Goal: Information Seeking & Learning: Understand process/instructions

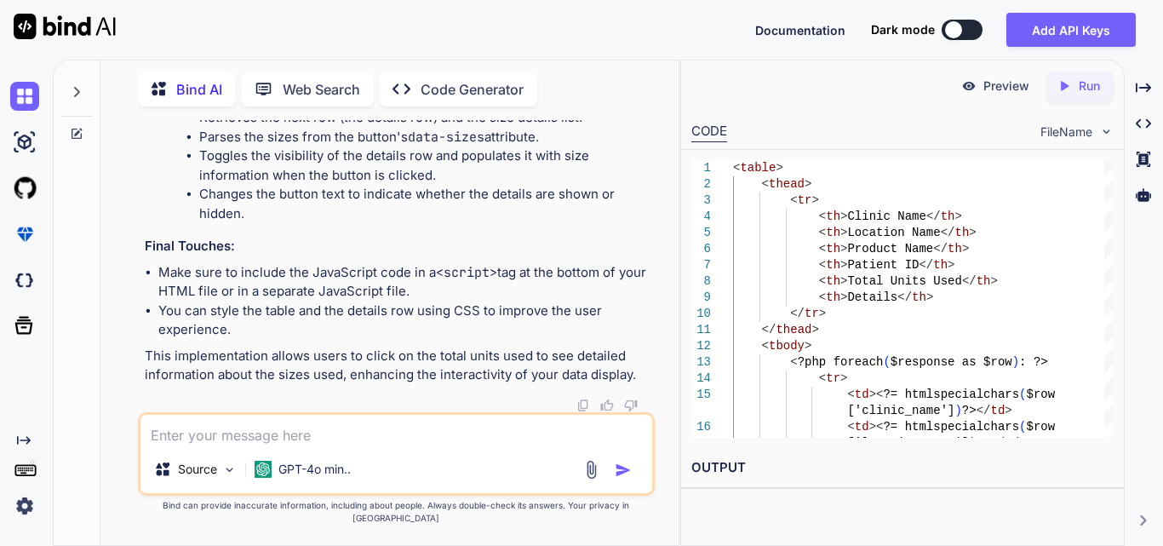
scroll to position [0, 236]
drag, startPoint x: 243, startPoint y: 237, endPoint x: 654, endPoint y: 249, distance: 411.3
click at [654, 249] on div "You total count is equal to product size like 2*2 =4 than add if it has same pr…" at bounding box center [397, 266] width 513 height 292
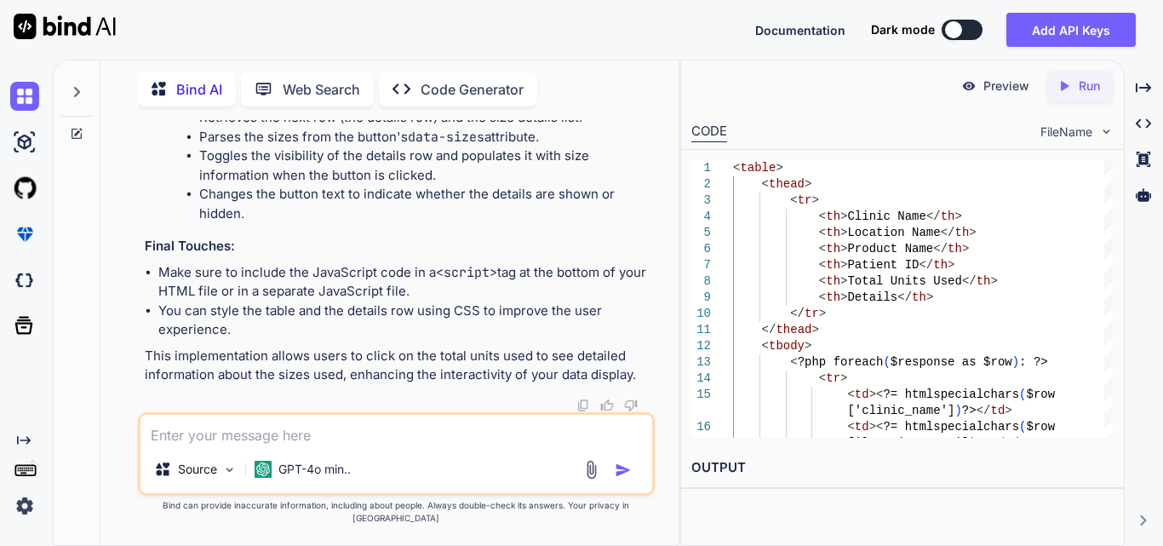
scroll to position [173201, 0]
drag, startPoint x: 189, startPoint y: 232, endPoint x: 626, endPoint y: 242, distance: 436.8
click at [626, 89] on li "The script listens for the DOMContentLoaded event to ensure the DOM is fully lo…" at bounding box center [419, 70] width 466 height 38
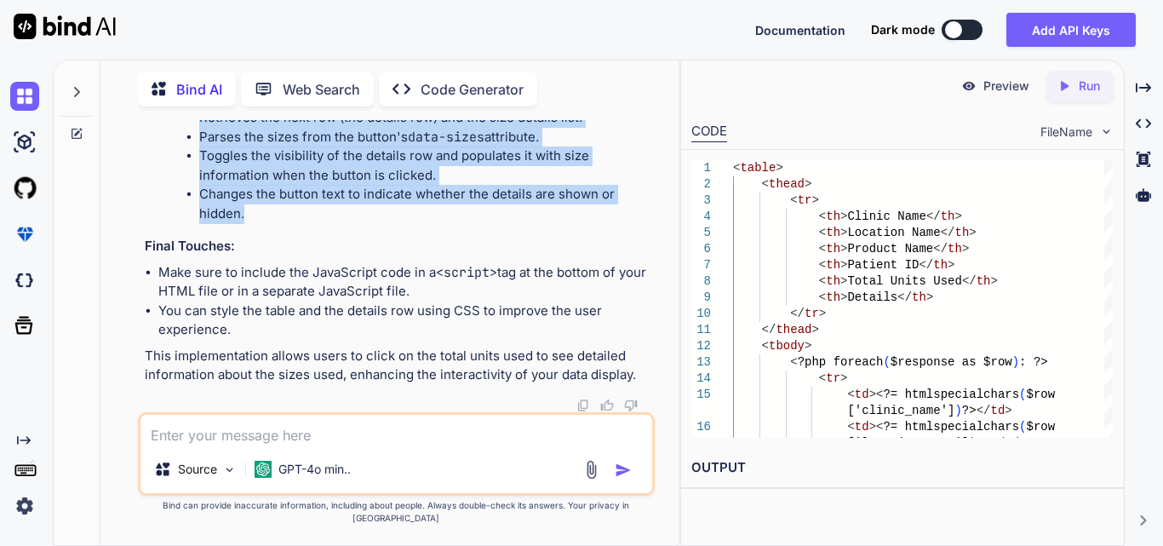
drag, startPoint x: 215, startPoint y: 283, endPoint x: 603, endPoint y: 375, distance: 398.2
click at [603, 223] on ul "Retrieves the next row (the details row) and the size details list. Parses the …" at bounding box center [419, 165] width 466 height 115
click at [617, 128] on li "Retrieves the next row (the details row) and the size details list." at bounding box center [425, 118] width 452 height 20
drag, startPoint x: 243, startPoint y: 375, endPoint x: 197, endPoint y: 283, distance: 102.0
click at [197, 223] on ul "Retrieves the next row (the details row) and the size details list. Parses the …" at bounding box center [419, 165] width 466 height 115
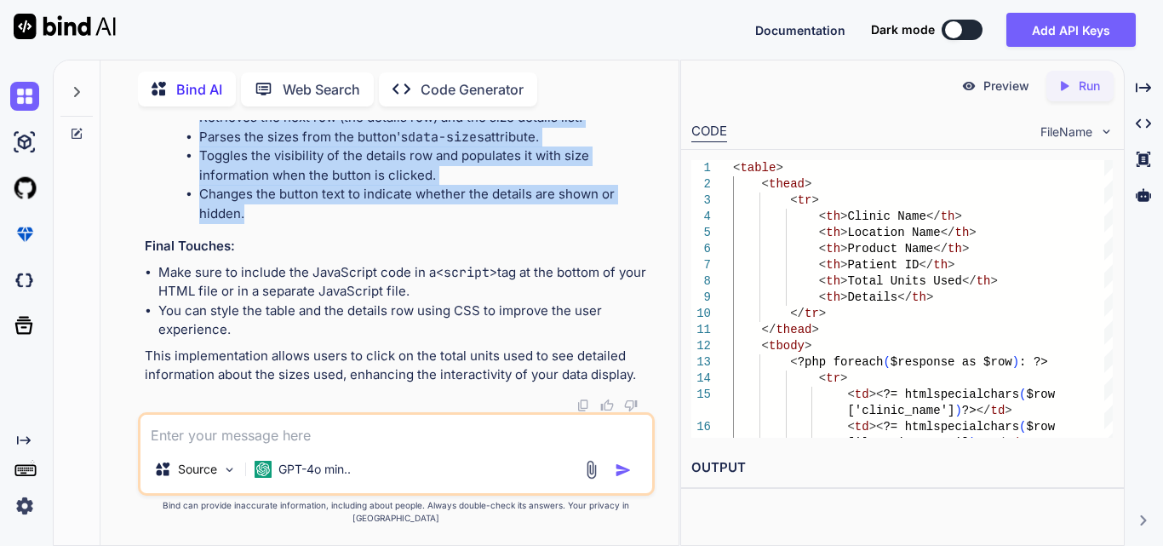
click at [563, 185] on li "Toggles the visibility of the details row and populates it with size informatio…" at bounding box center [425, 165] width 452 height 38
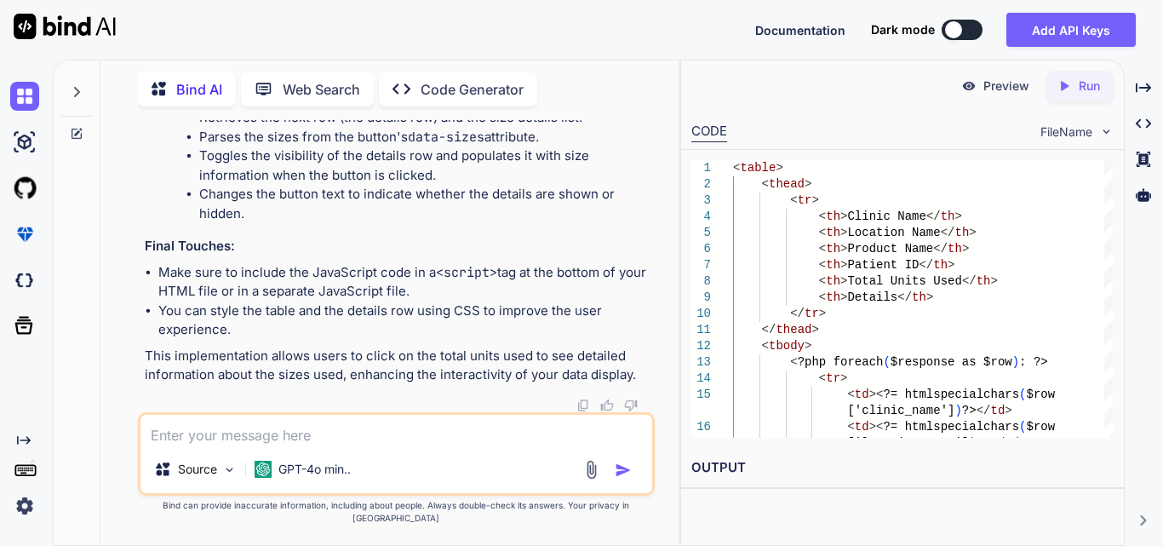
scroll to position [172094, 0]
drag, startPoint x: 241, startPoint y: 356, endPoint x: 378, endPoint y: 415, distance: 149.4
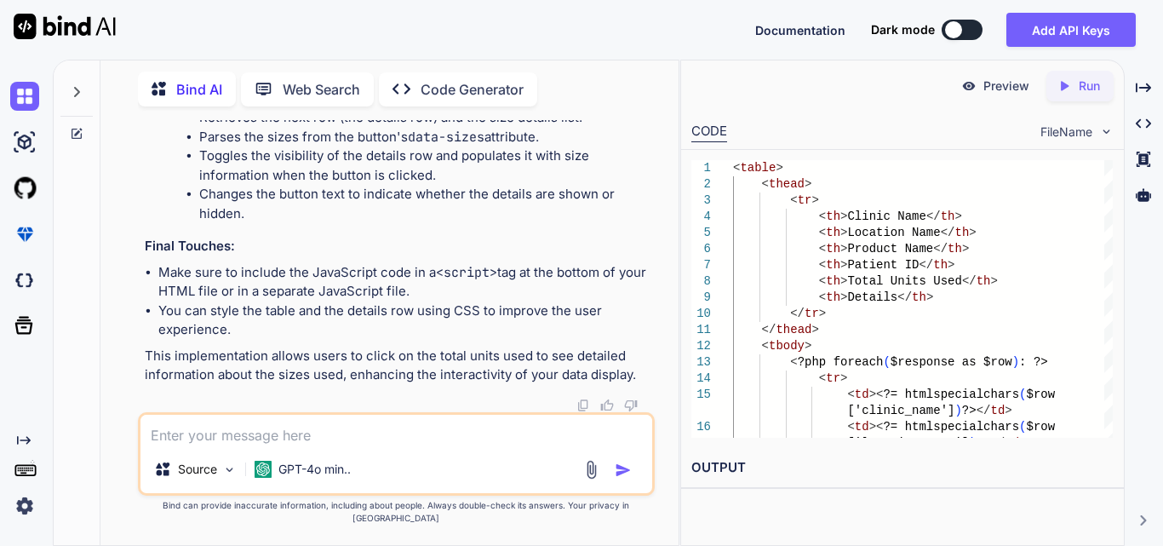
drag, startPoint x: 293, startPoint y: 303, endPoint x: 660, endPoint y: 317, distance: 367.1
click at [660, 317] on div "You total count is equal to product size like 2*2 =4 than add if it has same pr…" at bounding box center [396, 332] width 564 height 425
drag, startPoint x: 379, startPoint y: 332, endPoint x: 222, endPoint y: 317, distance: 157.3
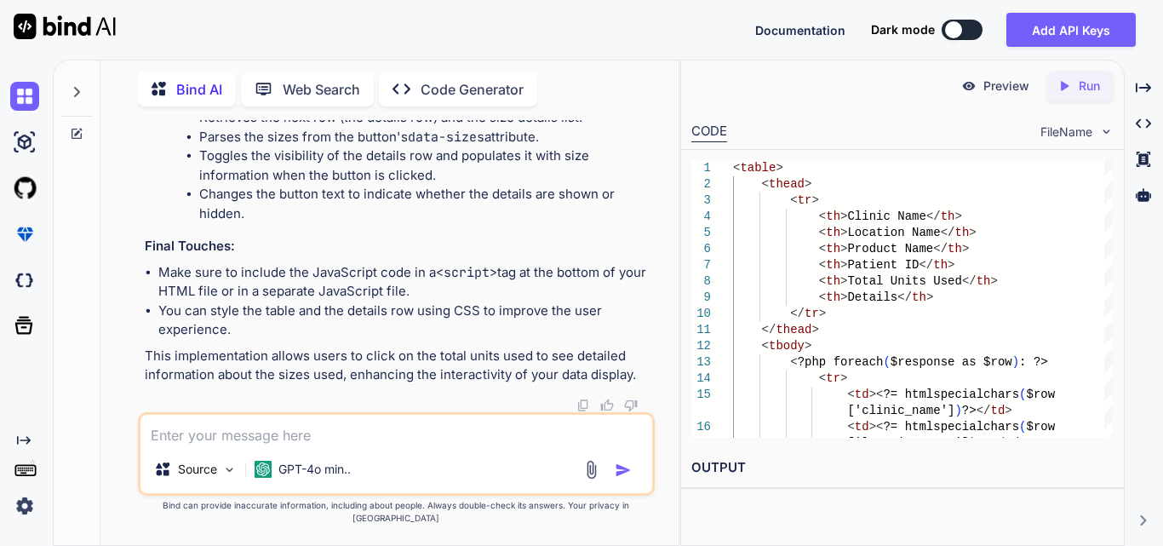
scroll to position [173031, 0]
drag, startPoint x: 380, startPoint y: 248, endPoint x: 184, endPoint y: 231, distance: 197.4
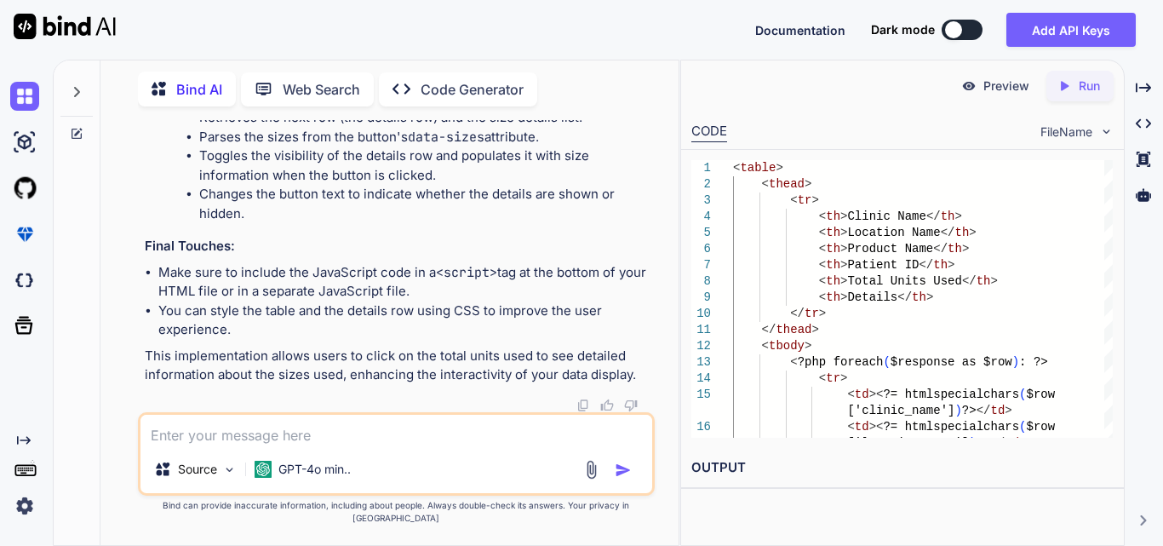
scroll to position [0, 0]
drag, startPoint x: 281, startPoint y: 182, endPoint x: 136, endPoint y: 120, distance: 157.5
click at [136, 120] on div "You total count is equal to product size like 2*2 =4 than add if it has same pr…" at bounding box center [396, 332] width 564 height 425
